Goal: Task Accomplishment & Management: Complete application form

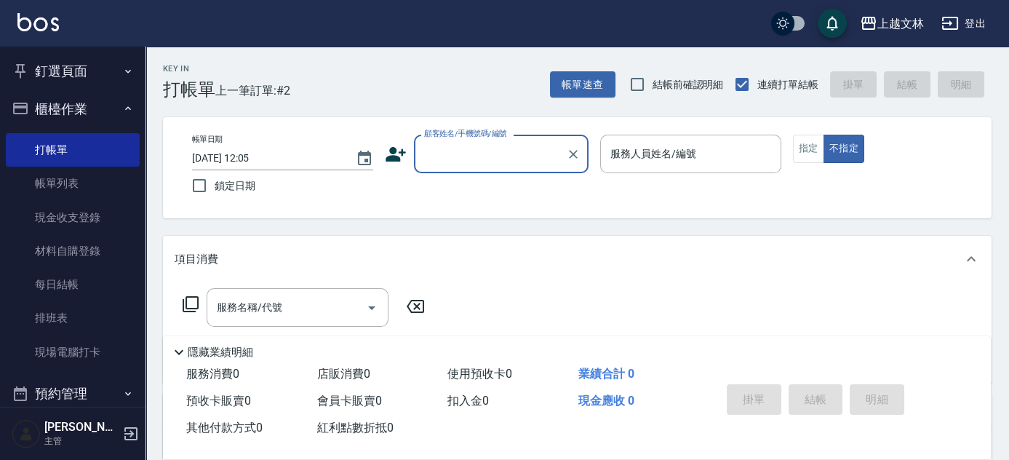
click at [538, 167] on div "顧客姓名/手機號碼/編號" at bounding box center [501, 154] width 175 height 39
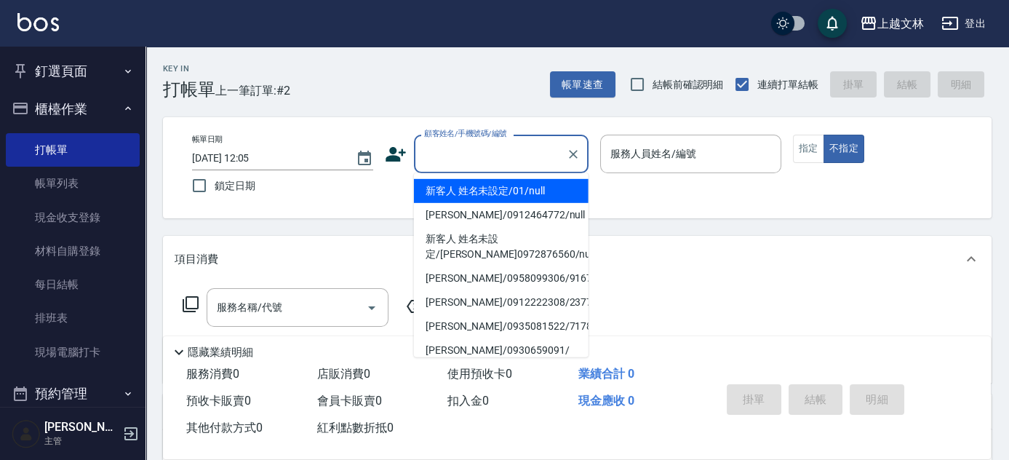
click at [538, 192] on li "新客人 姓名未設定/01/null" at bounding box center [501, 191] width 175 height 24
type input "新客人 姓名未設定/01/null"
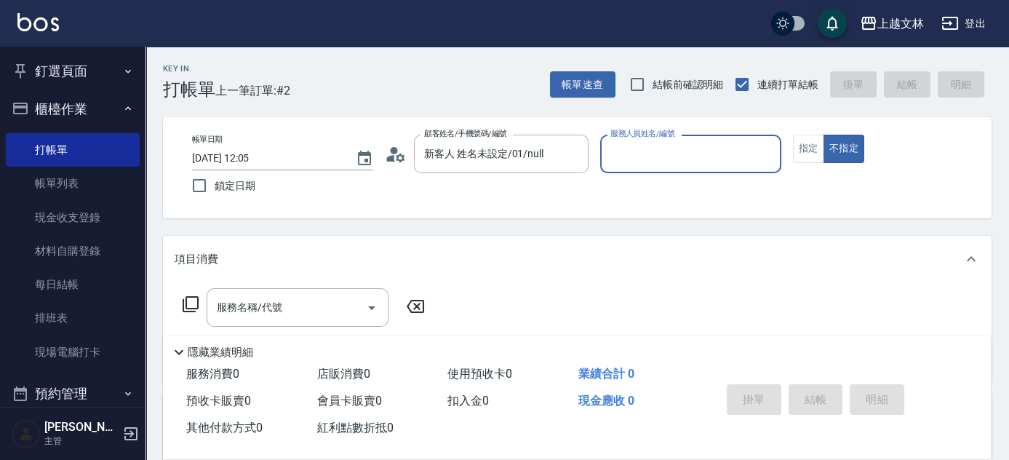
click at [635, 164] on input "服務人員姓名/編號" at bounding box center [691, 153] width 168 height 25
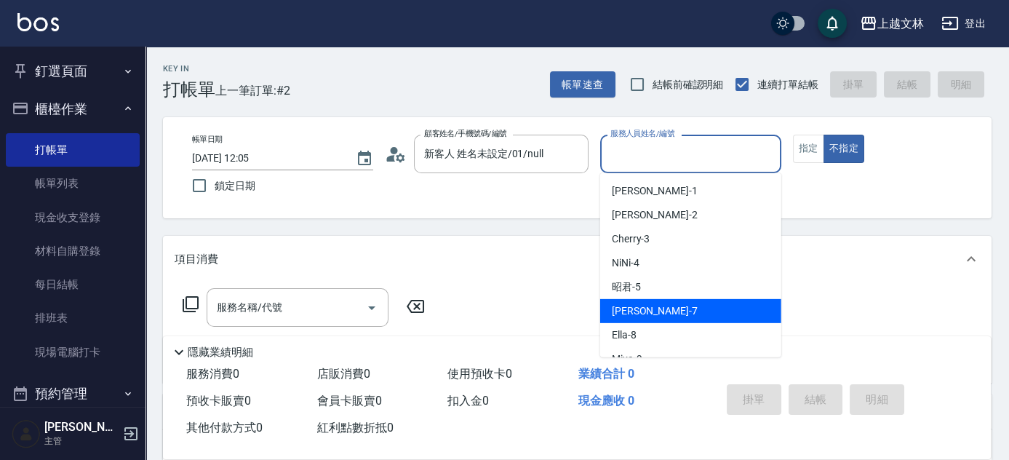
click at [652, 319] on div "Tiffany -7" at bounding box center [690, 311] width 181 height 24
type input "Tiffany-7"
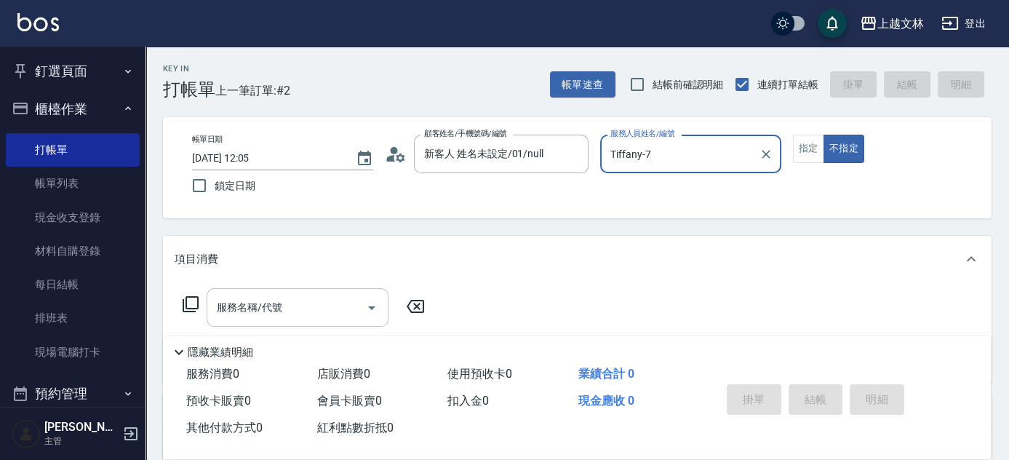
click at [351, 297] on input "服務名稱/代號" at bounding box center [286, 307] width 147 height 25
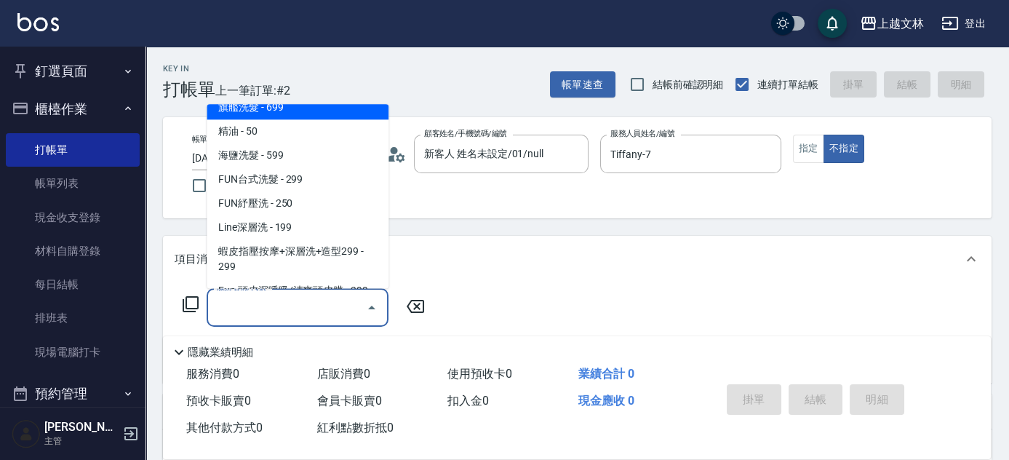
scroll to position [322, 0]
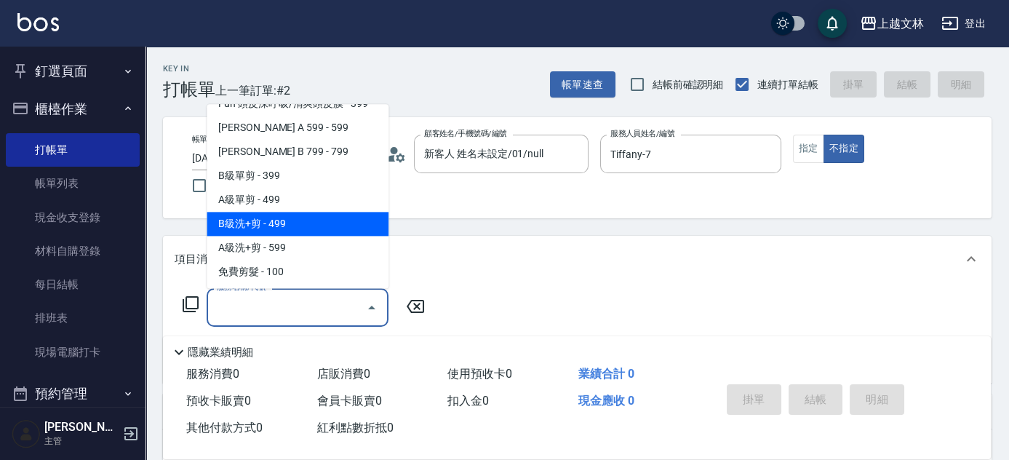
click at [311, 226] on span "B級洗+剪 - 499" at bounding box center [298, 224] width 182 height 24
type input "B級洗+剪(203)"
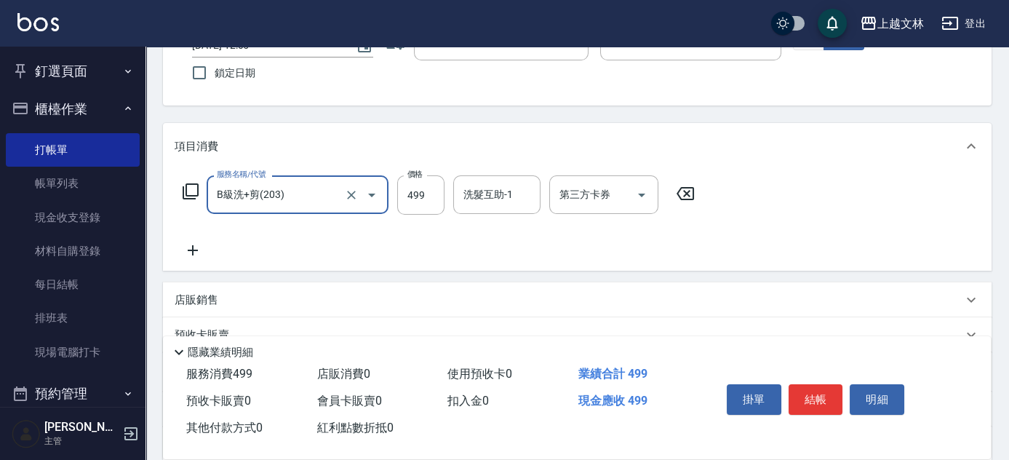
scroll to position [132, 0]
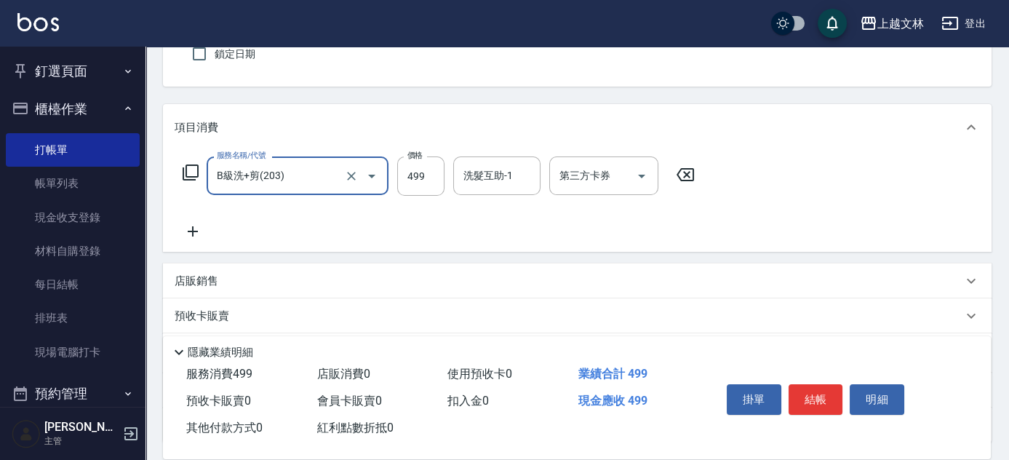
click at [205, 287] on p "店販銷售" at bounding box center [197, 281] width 44 height 15
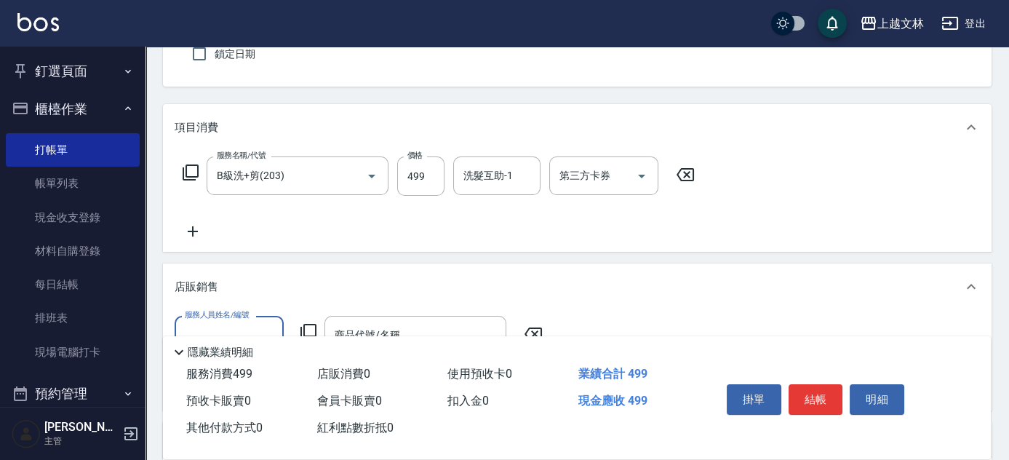
scroll to position [0, 0]
click at [243, 323] on input "服務人員姓名/編號" at bounding box center [229, 334] width 96 height 25
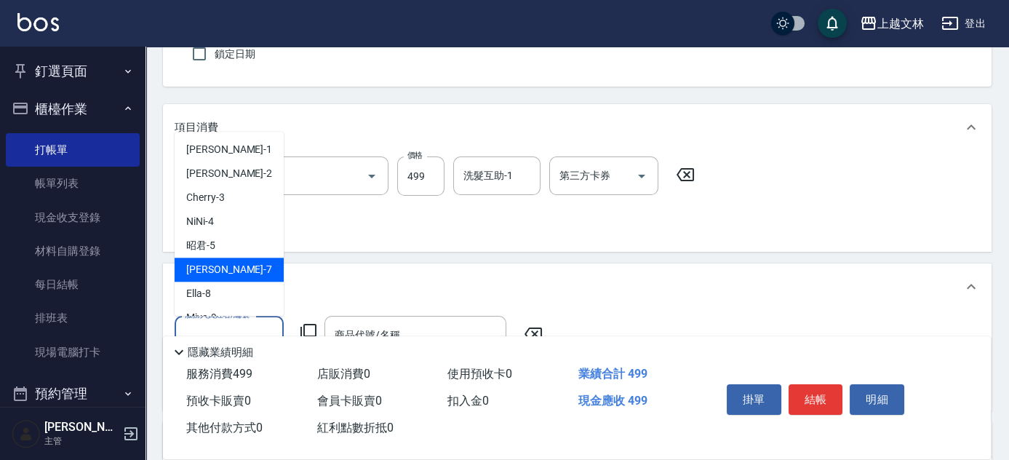
click at [244, 276] on div "Tiffany -7" at bounding box center [229, 270] width 109 height 24
type input "Tiffany-7"
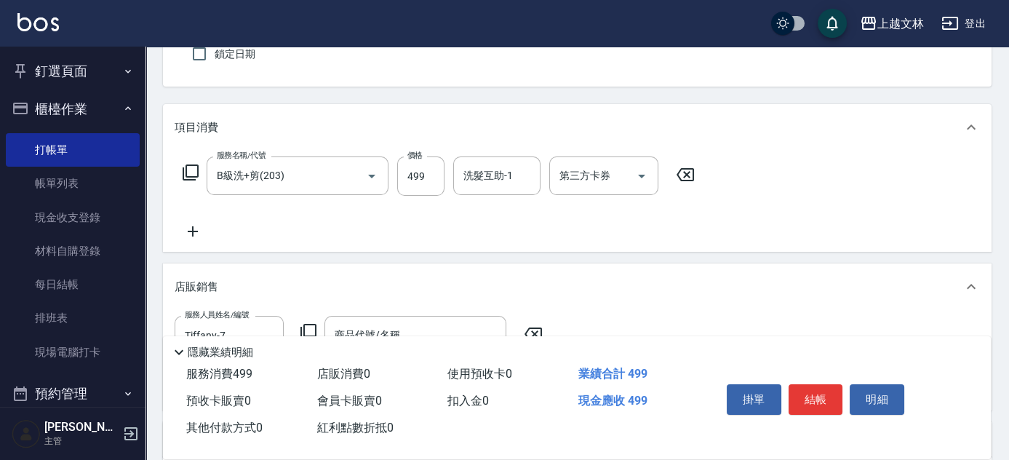
click at [303, 327] on icon at bounding box center [308, 331] width 17 height 17
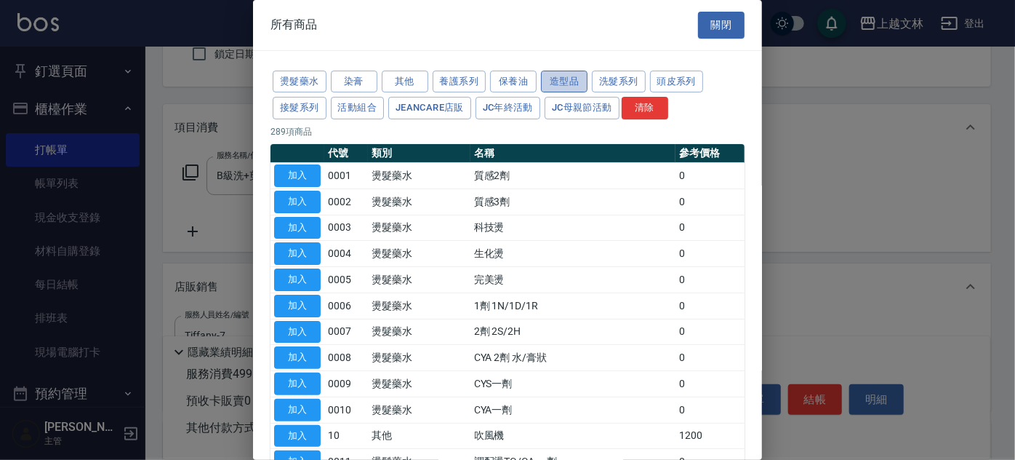
click at [571, 81] on button "造型品" at bounding box center [564, 82] width 47 height 23
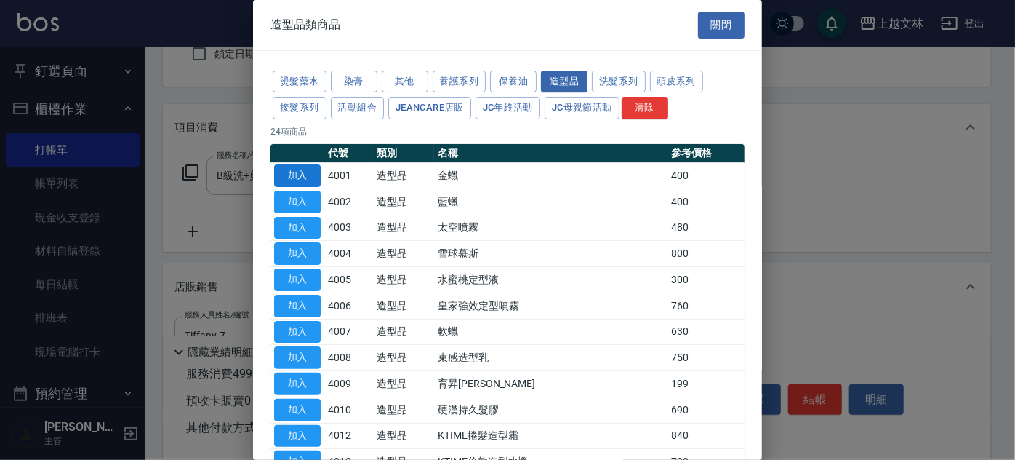
click at [314, 180] on button "加入" at bounding box center [297, 175] width 47 height 23
type input "金蠟"
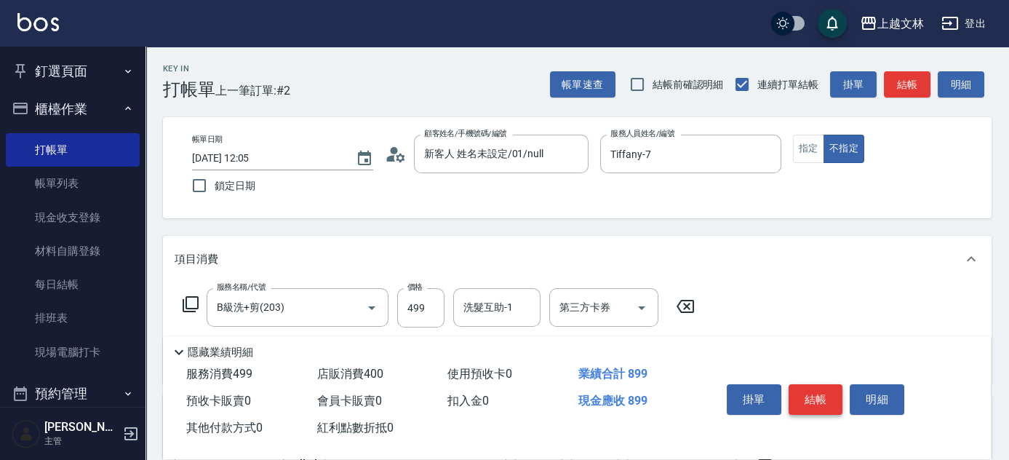
click at [801, 391] on button "結帳" at bounding box center [816, 399] width 55 height 31
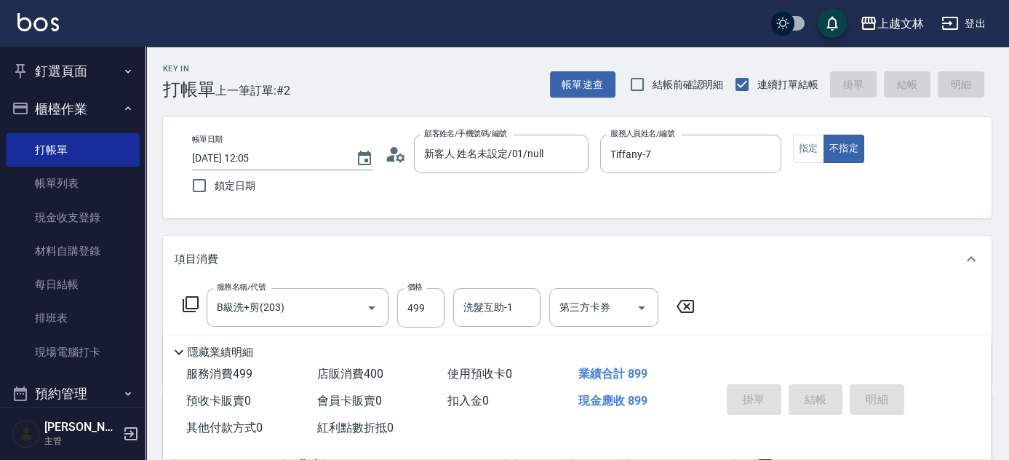
type input "[DATE] 13:09"
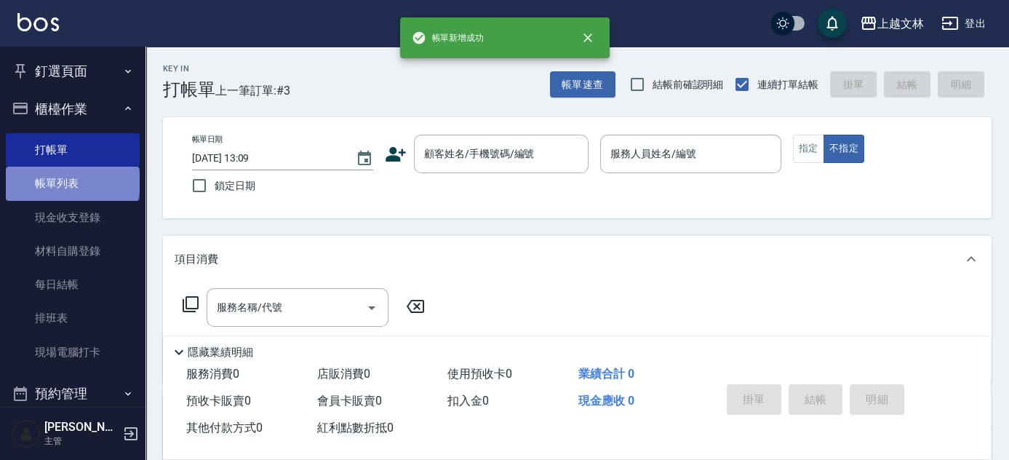
click at [71, 182] on link "帳單列表" at bounding box center [73, 183] width 134 height 33
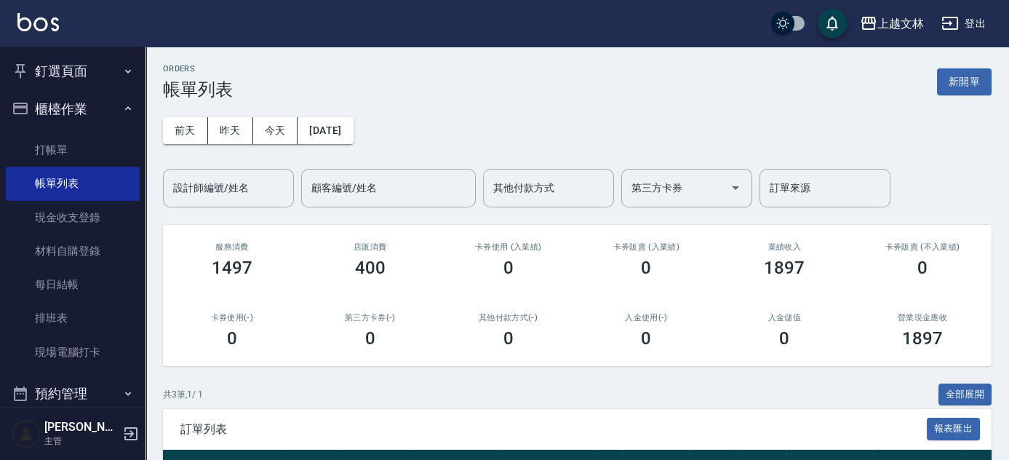
scroll to position [193, 0]
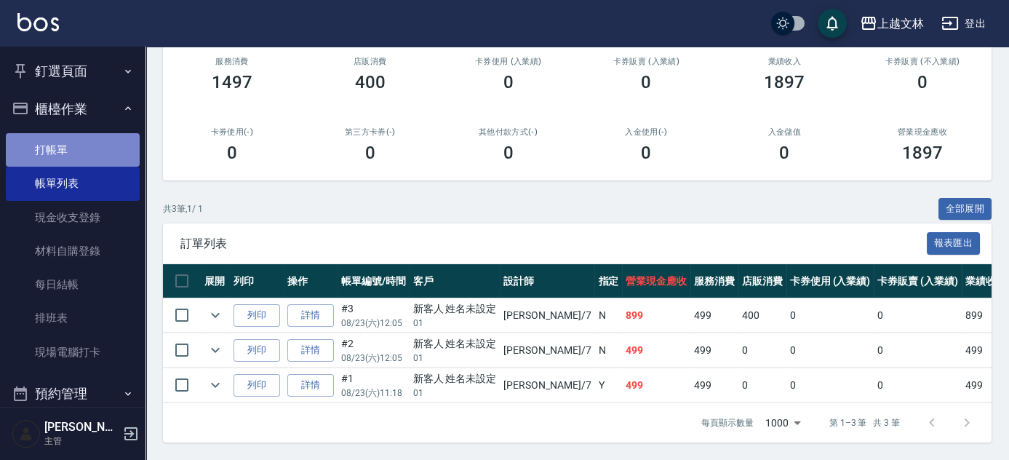
click at [113, 148] on link "打帳單" at bounding box center [73, 149] width 134 height 33
